Goal: Task Accomplishment & Management: Manage account settings

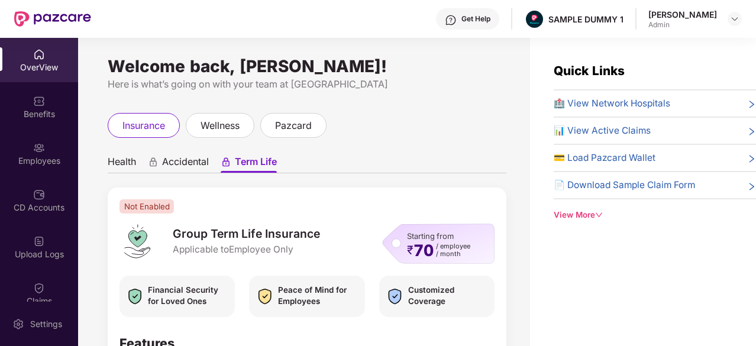
scroll to position [56, 0]
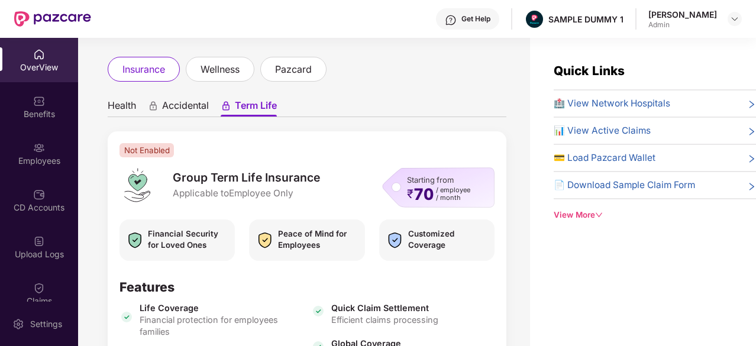
click at [56, 62] on div "OverView" at bounding box center [39, 68] width 78 height 12
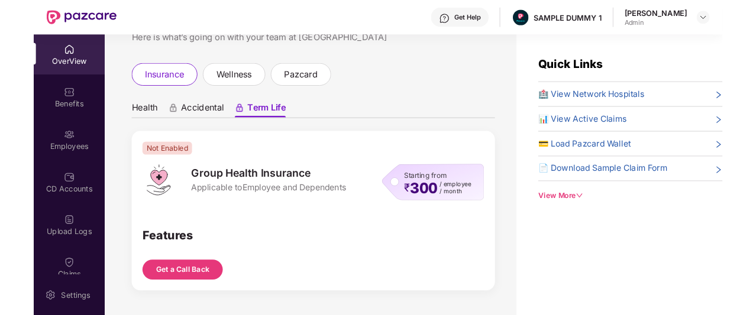
scroll to position [0, 0]
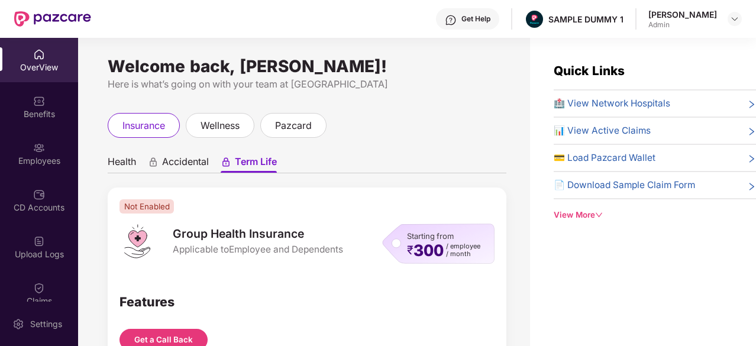
click at [135, 160] on span "Health" at bounding box center [122, 164] width 28 height 17
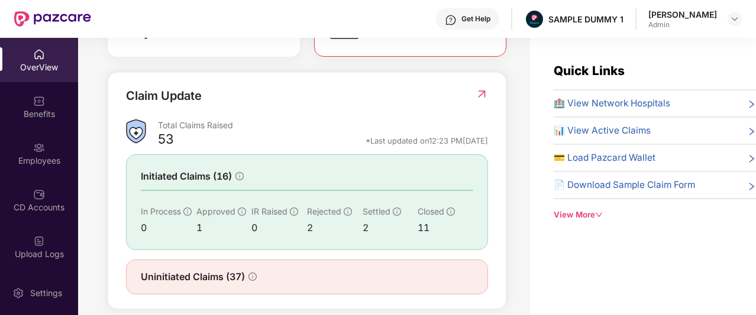
scroll to position [395, 0]
click at [586, 211] on div "View More" at bounding box center [655, 215] width 202 height 12
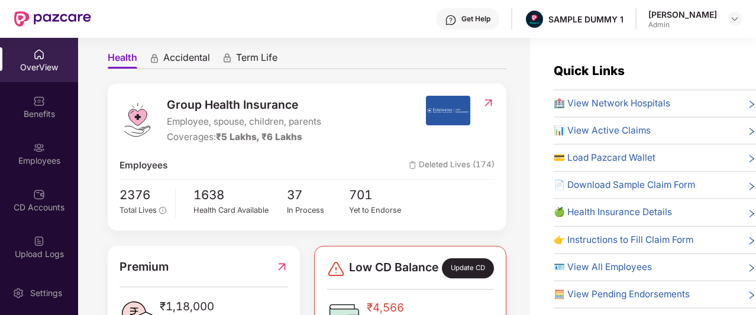
scroll to position [0, 0]
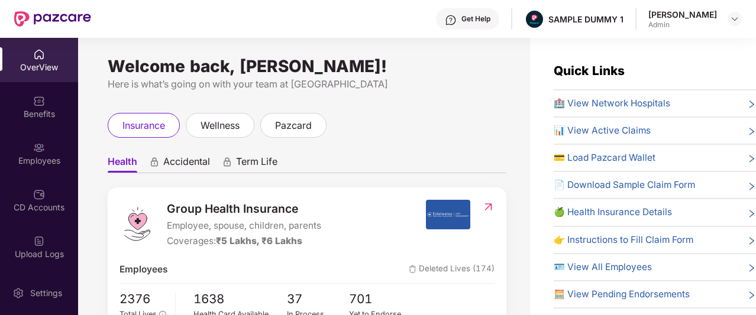
click at [457, 17] on img at bounding box center [451, 20] width 12 height 12
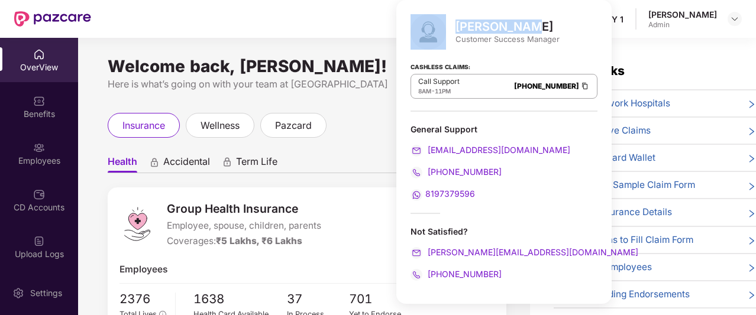
drag, startPoint x: 453, startPoint y: 23, endPoint x: 536, endPoint y: 33, distance: 83.4
click at [536, 33] on div "Mihir Singh Customer Success Manager" at bounding box center [504, 31] width 187 height 35
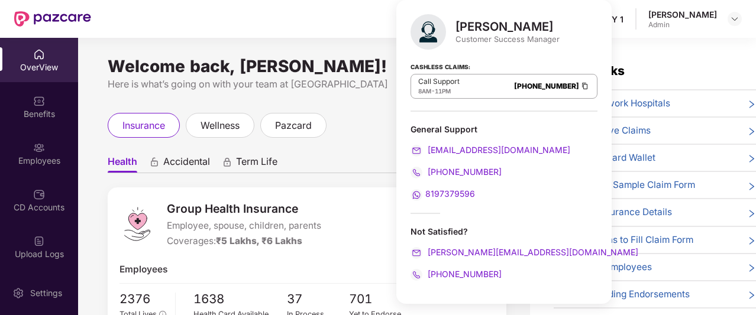
click at [517, 47] on div "Mihir Singh Customer Success Manager" at bounding box center [504, 31] width 187 height 35
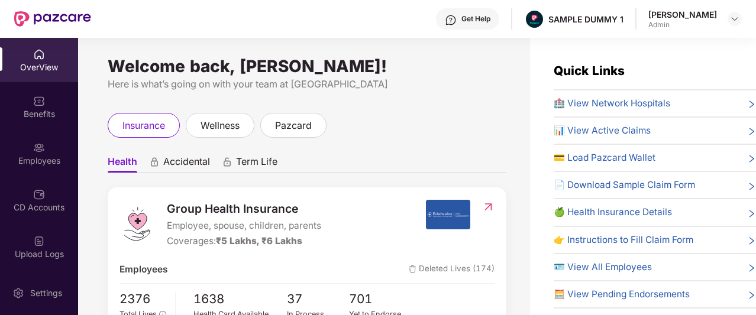
click at [353, 96] on div "Welcome back, Aadit Pandey! Here is what’s going on with your team at Pazcare i…" at bounding box center [304, 184] width 452 height 292
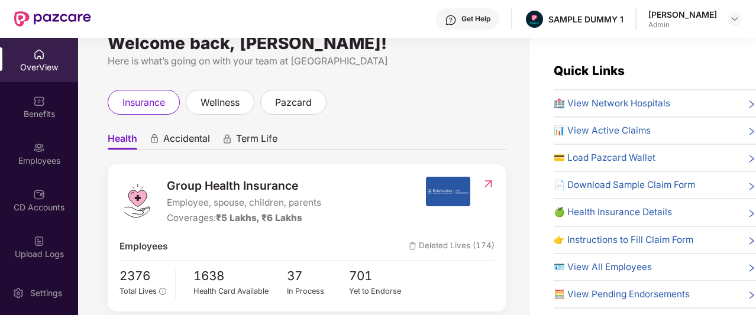
scroll to position [24, 0]
click at [189, 145] on span "Accidental" at bounding box center [186, 140] width 47 height 17
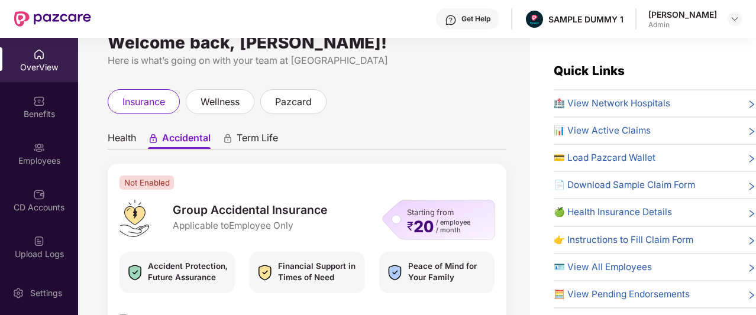
click at [247, 140] on span "Term Life" at bounding box center [257, 140] width 41 height 17
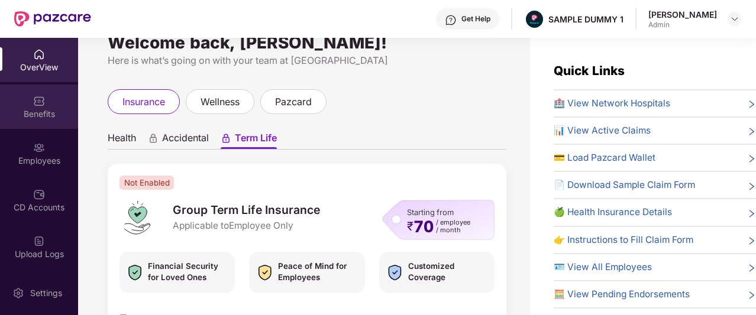
click at [51, 106] on div "Benefits" at bounding box center [39, 107] width 78 height 44
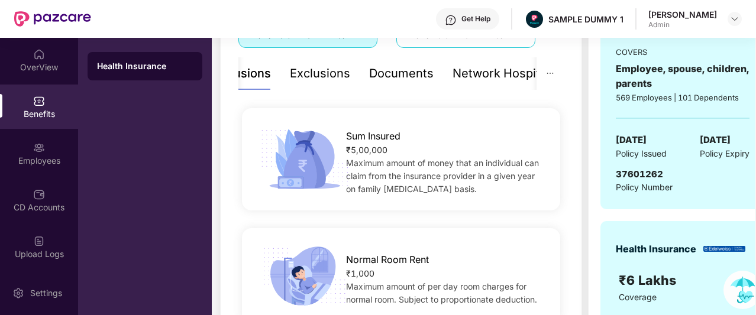
scroll to position [259, 0]
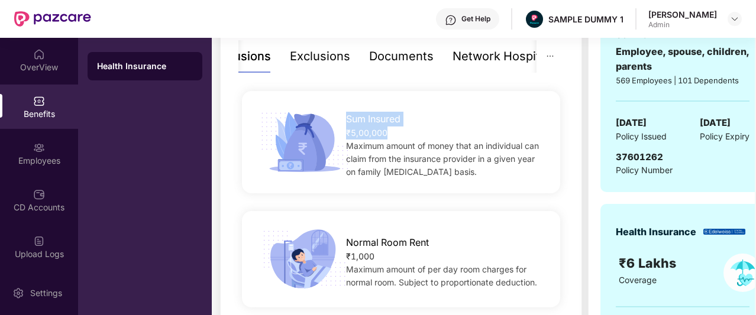
drag, startPoint x: 346, startPoint y: 120, endPoint x: 418, endPoint y: 128, distance: 72.1
click at [418, 128] on div "Sum Insured ₹5,00,000 Maximum amount of money that an individual can claim from…" at bounding box center [445, 142] width 237 height 73
click at [429, 166] on div "Maximum amount of money that an individual can claim from the insurance provide…" at bounding box center [445, 159] width 199 height 39
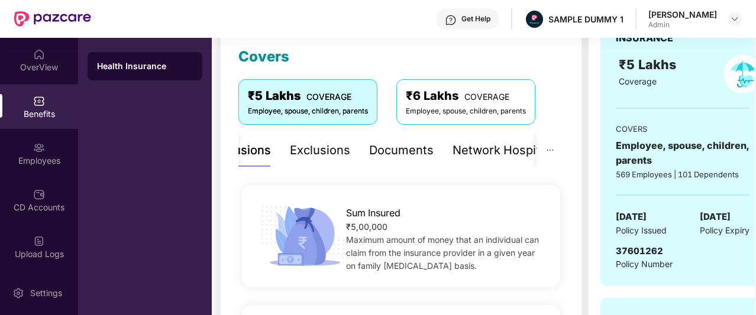
scroll to position [165, 0]
click at [313, 141] on div "Exclusions" at bounding box center [320, 150] width 60 height 18
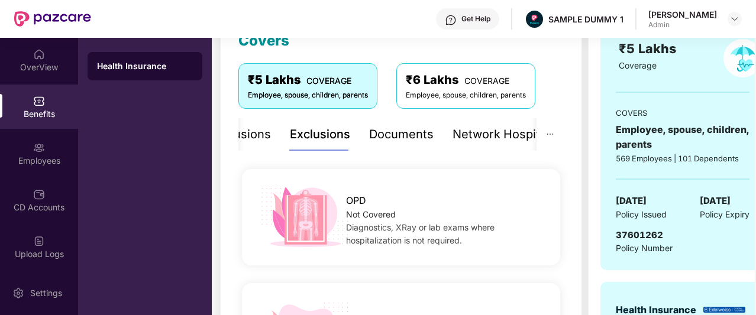
scroll to position [181, 0]
click at [401, 138] on div "Documents" at bounding box center [401, 134] width 64 height 18
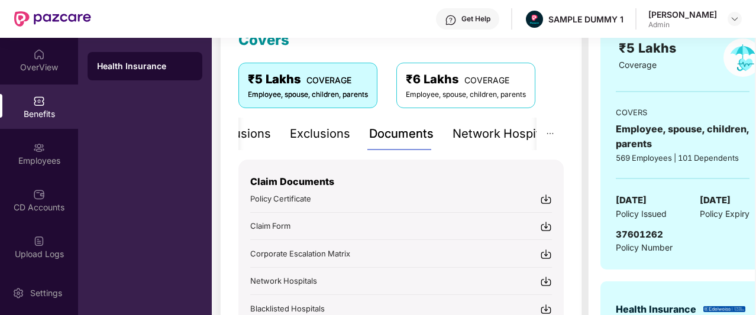
click at [428, 177] on p "Claim Documents" at bounding box center [401, 182] width 302 height 15
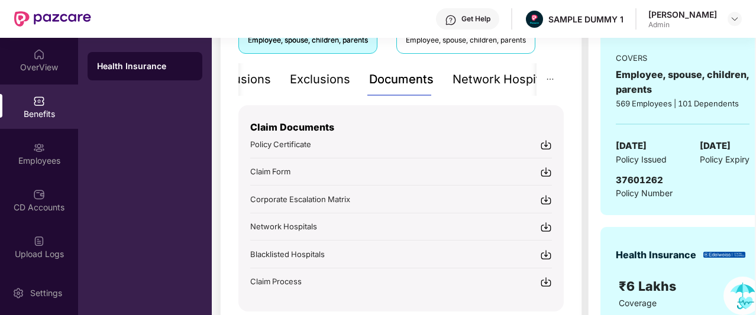
scroll to position [235, 0]
click at [489, 89] on div "Network Hospitals" at bounding box center [505, 79] width 104 height 33
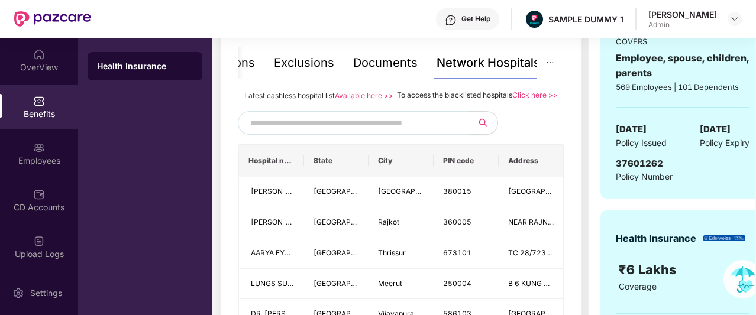
scroll to position [253, 0]
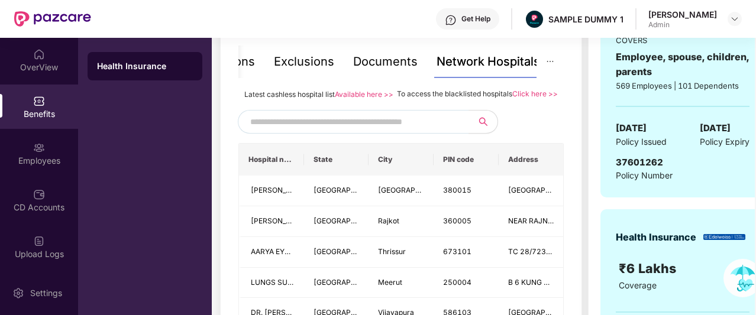
click at [446, 131] on input "text" at bounding box center [351, 122] width 202 height 18
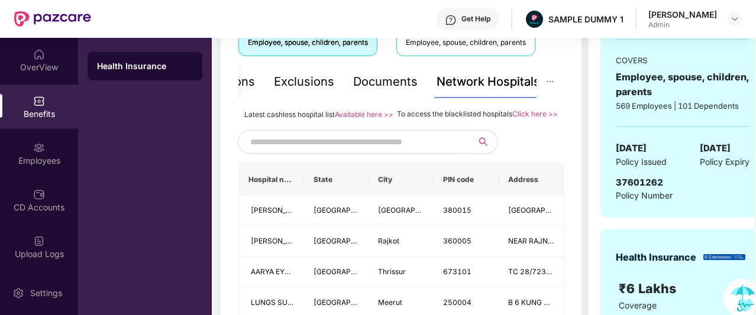
scroll to position [233, 0]
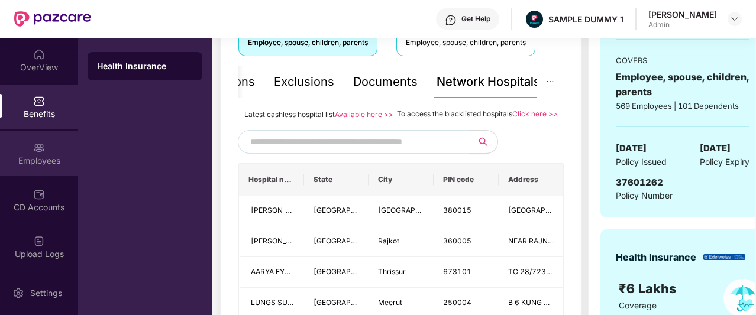
click at [25, 147] on div "Employees" at bounding box center [39, 153] width 78 height 44
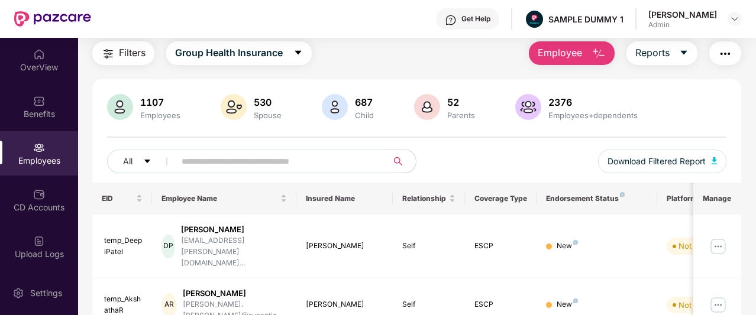
scroll to position [0, 0]
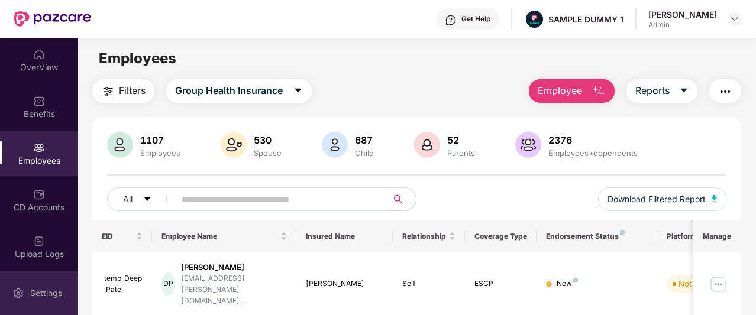
click at [18, 286] on div at bounding box center [18, 292] width 12 height 12
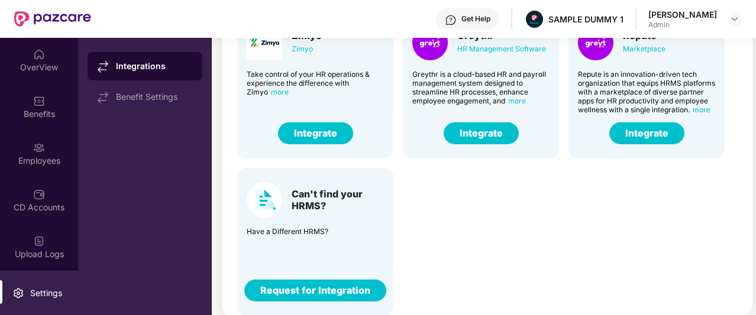
scroll to position [111, 0]
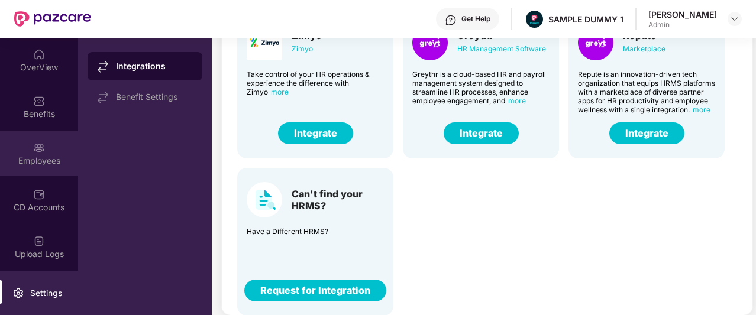
click at [33, 142] on img at bounding box center [39, 148] width 12 height 12
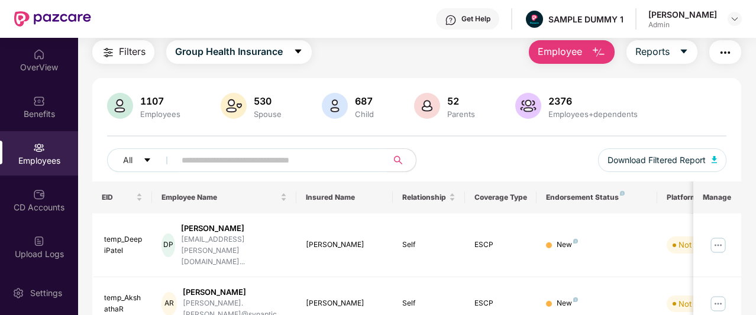
scroll to position [38, 0]
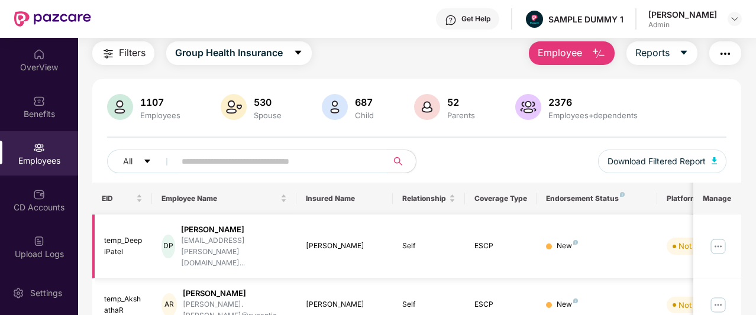
click at [282, 246] on div "DP [PERSON_NAME] [PERSON_NAME][EMAIL_ADDRESS][PERSON_NAME][DOMAIN_NAME]..." at bounding box center [224, 246] width 125 height 45
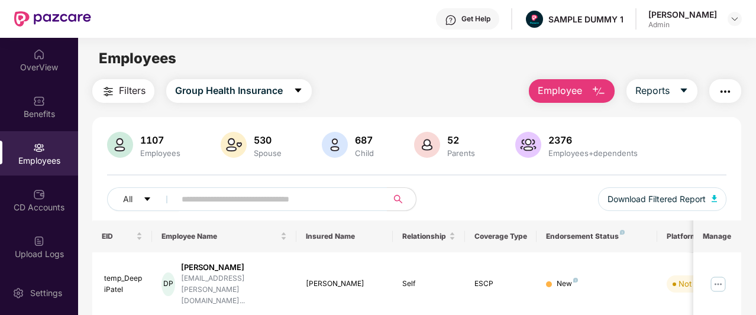
click at [592, 93] on img "button" at bounding box center [599, 92] width 14 height 14
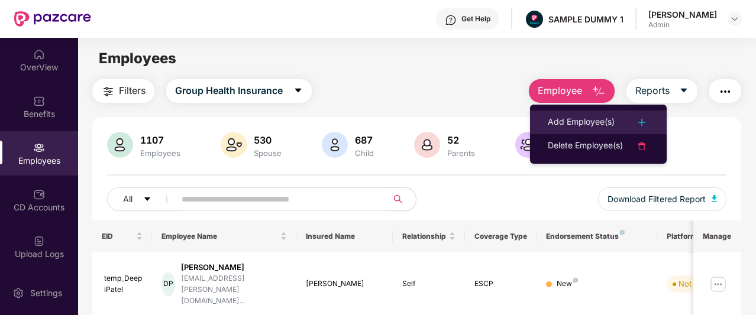
click at [576, 114] on li "Add Employee(s)" at bounding box center [598, 123] width 137 height 24
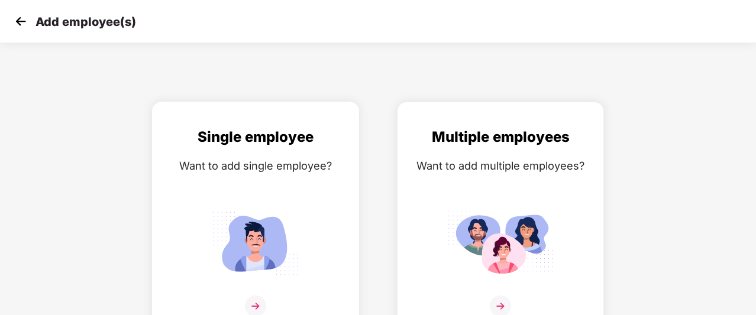
scroll to position [19, 0]
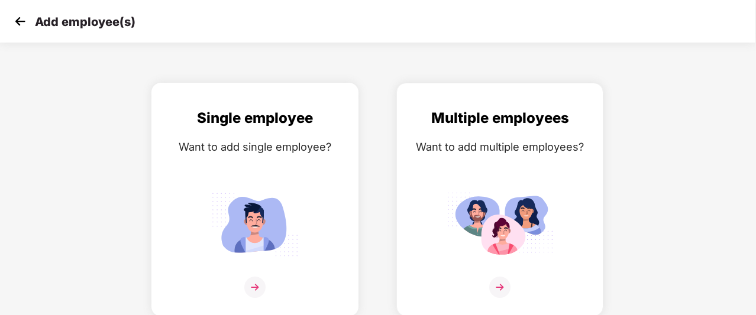
click at [291, 197] on img at bounding box center [255, 225] width 106 height 74
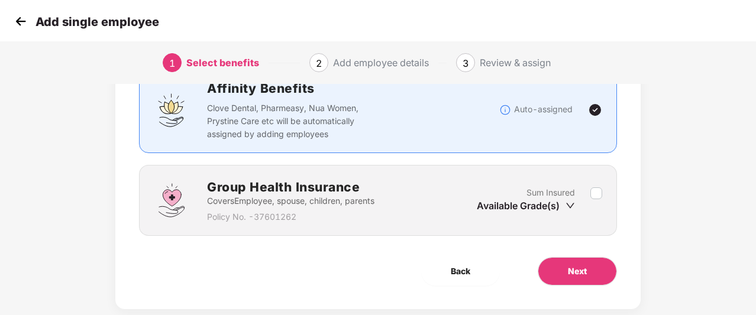
scroll to position [98, 1]
click at [577, 277] on button "Next" at bounding box center [577, 271] width 79 height 28
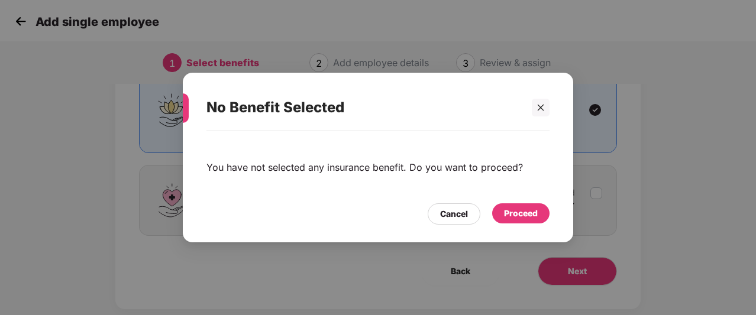
click at [515, 211] on div "Proceed" at bounding box center [521, 213] width 34 height 13
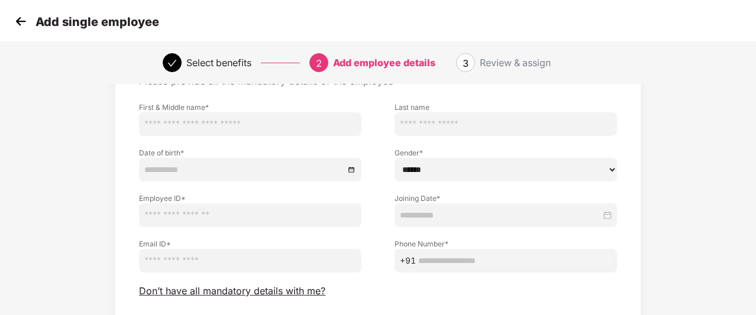
scroll to position [73, 0]
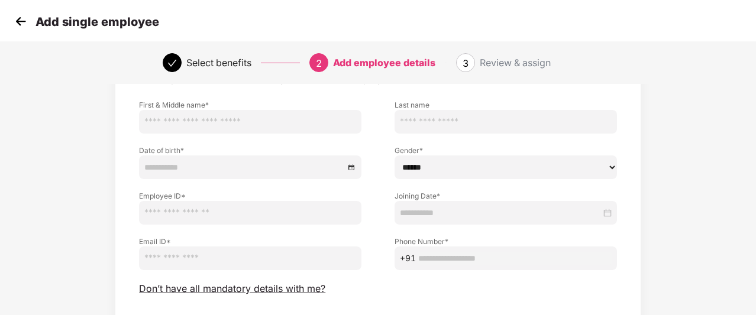
click at [502, 64] on div "Review & assign" at bounding box center [515, 62] width 71 height 19
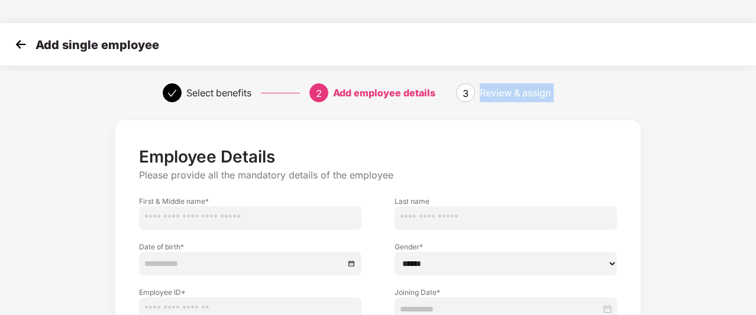
click at [502, 83] on div "Review & assign" at bounding box center [515, 92] width 71 height 19
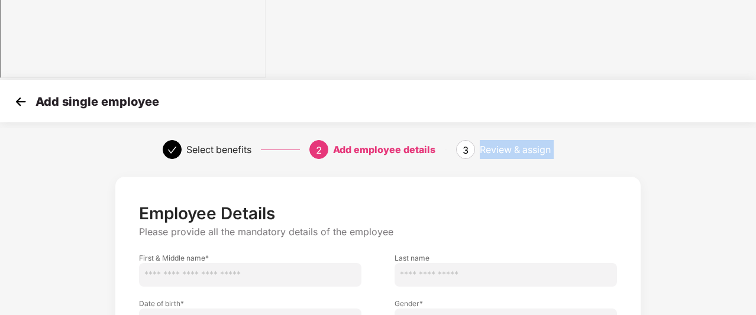
click at [25, 93] on img at bounding box center [21, 102] width 18 height 18
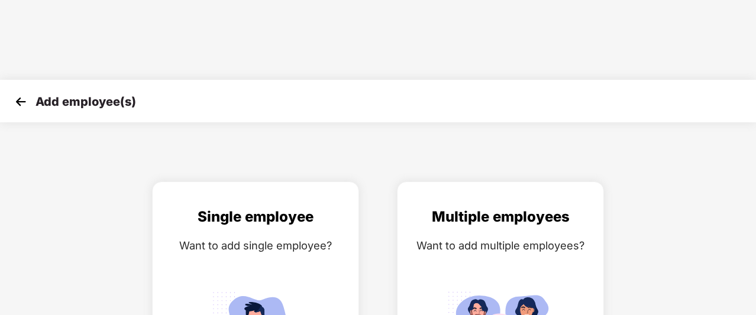
scroll to position [19, 1]
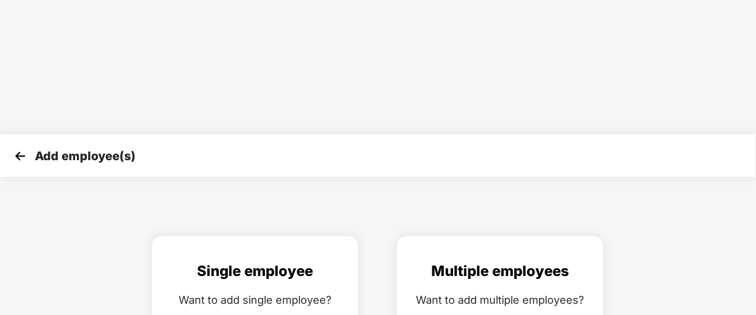
click at [25, 147] on img at bounding box center [20, 156] width 18 height 18
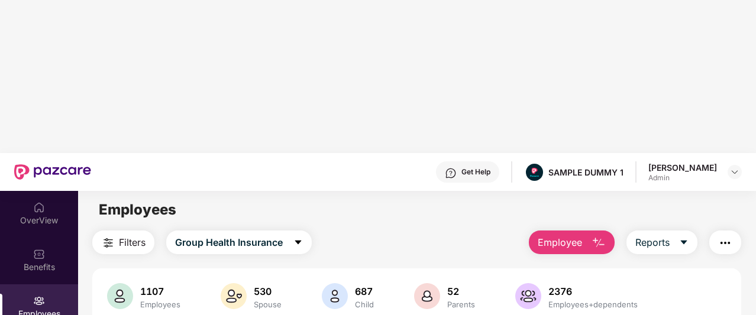
scroll to position [2, 0]
click at [686, 237] on icon "caret-down" at bounding box center [683, 241] width 9 height 9
click at [460, 230] on div "Filters Group Health Insurance Employee Reports" at bounding box center [416, 242] width 649 height 24
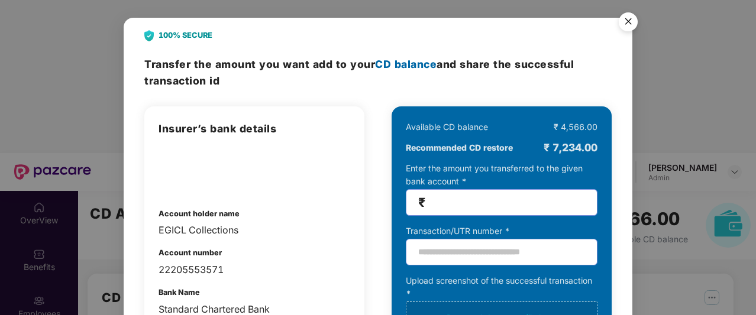
click at [632, 22] on img "Close" at bounding box center [628, 23] width 33 height 33
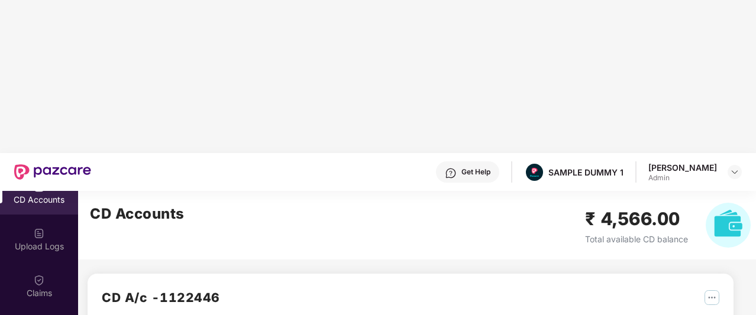
scroll to position [167, 0]
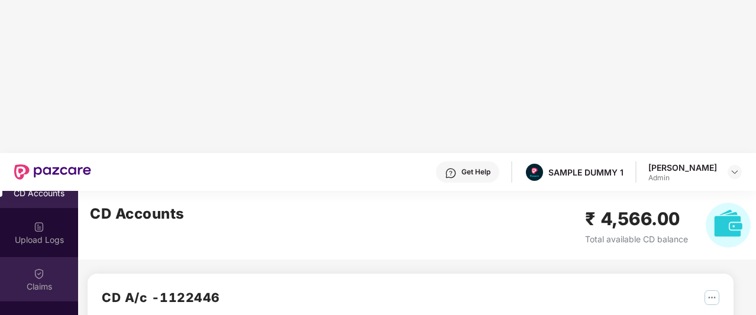
click at [35, 281] on div "Claims" at bounding box center [39, 287] width 78 height 12
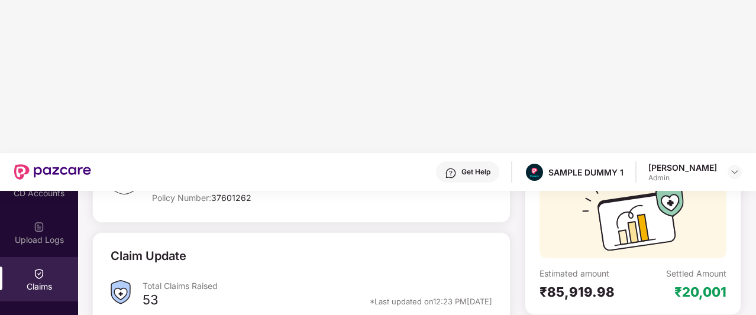
scroll to position [115, 0]
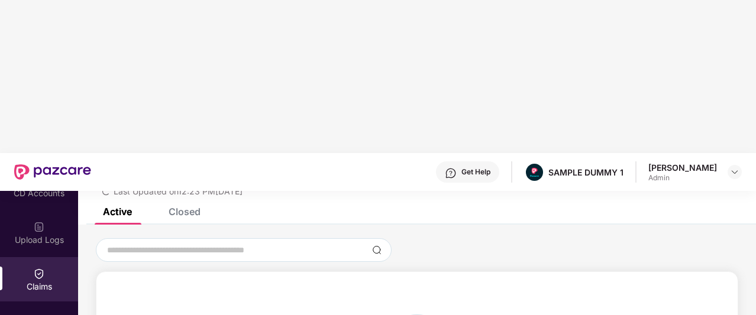
scroll to position [41, 0]
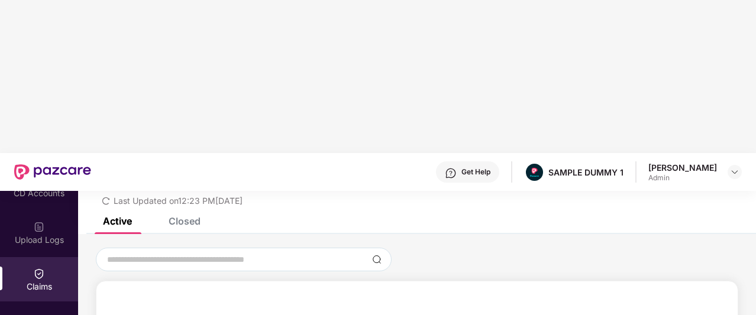
click at [188, 215] on div "Closed" at bounding box center [185, 221] width 32 height 12
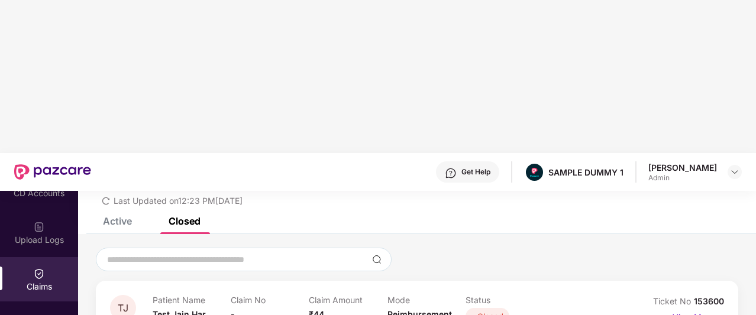
scroll to position [61, 0]
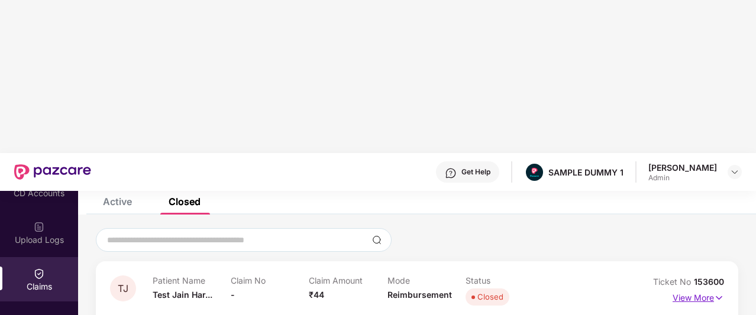
click at [673, 289] on p "View More" at bounding box center [698, 297] width 51 height 16
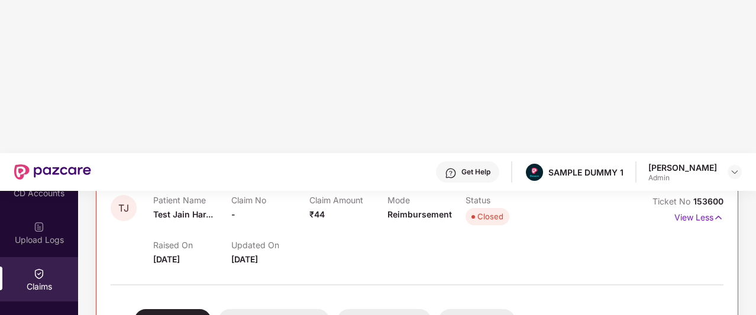
scroll to position [149, 0]
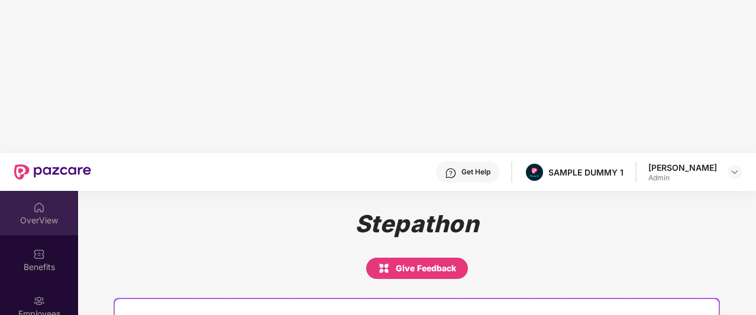
click at [33, 202] on img at bounding box center [39, 208] width 12 height 12
